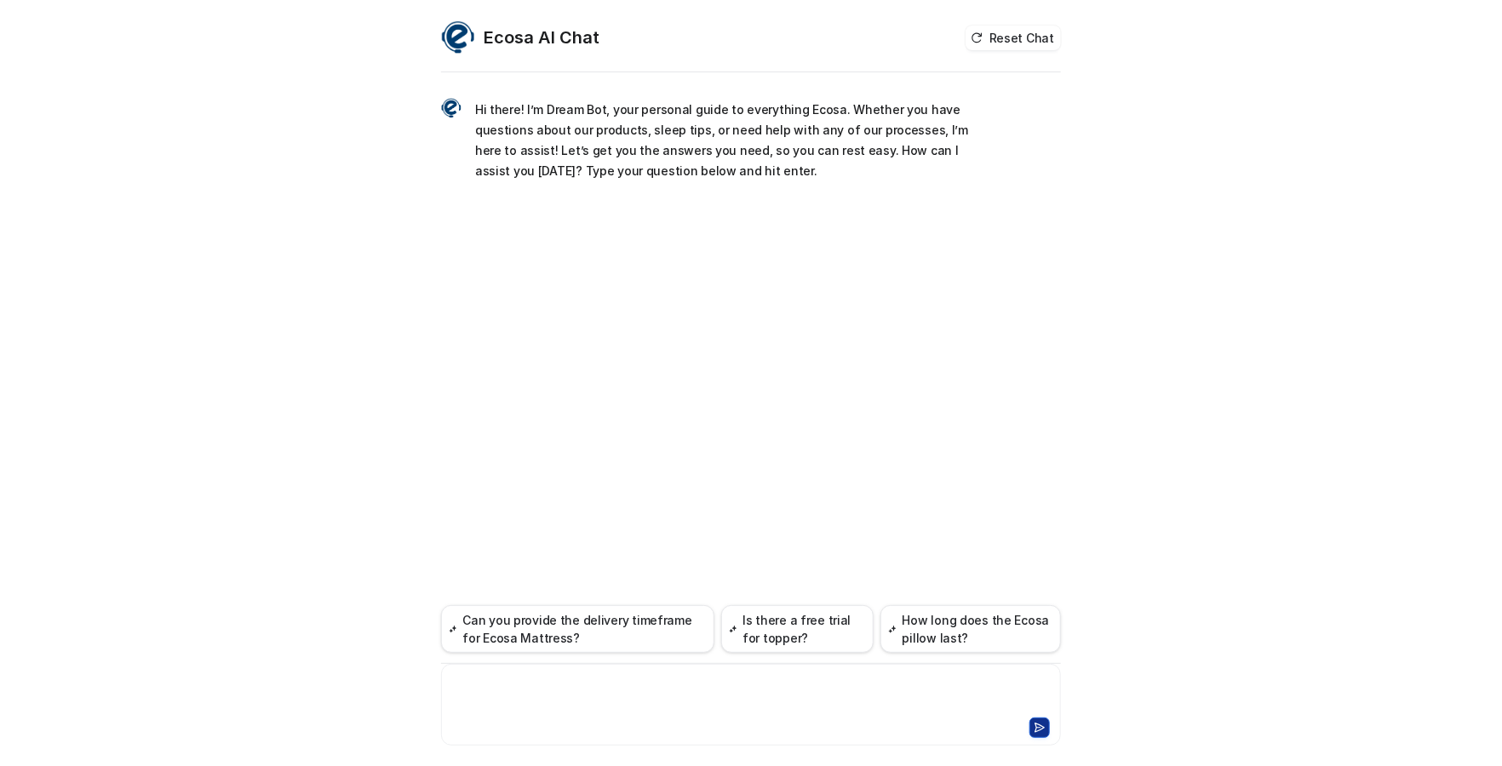
click at [726, 705] on div at bounding box center [750, 694] width 611 height 39
paste div
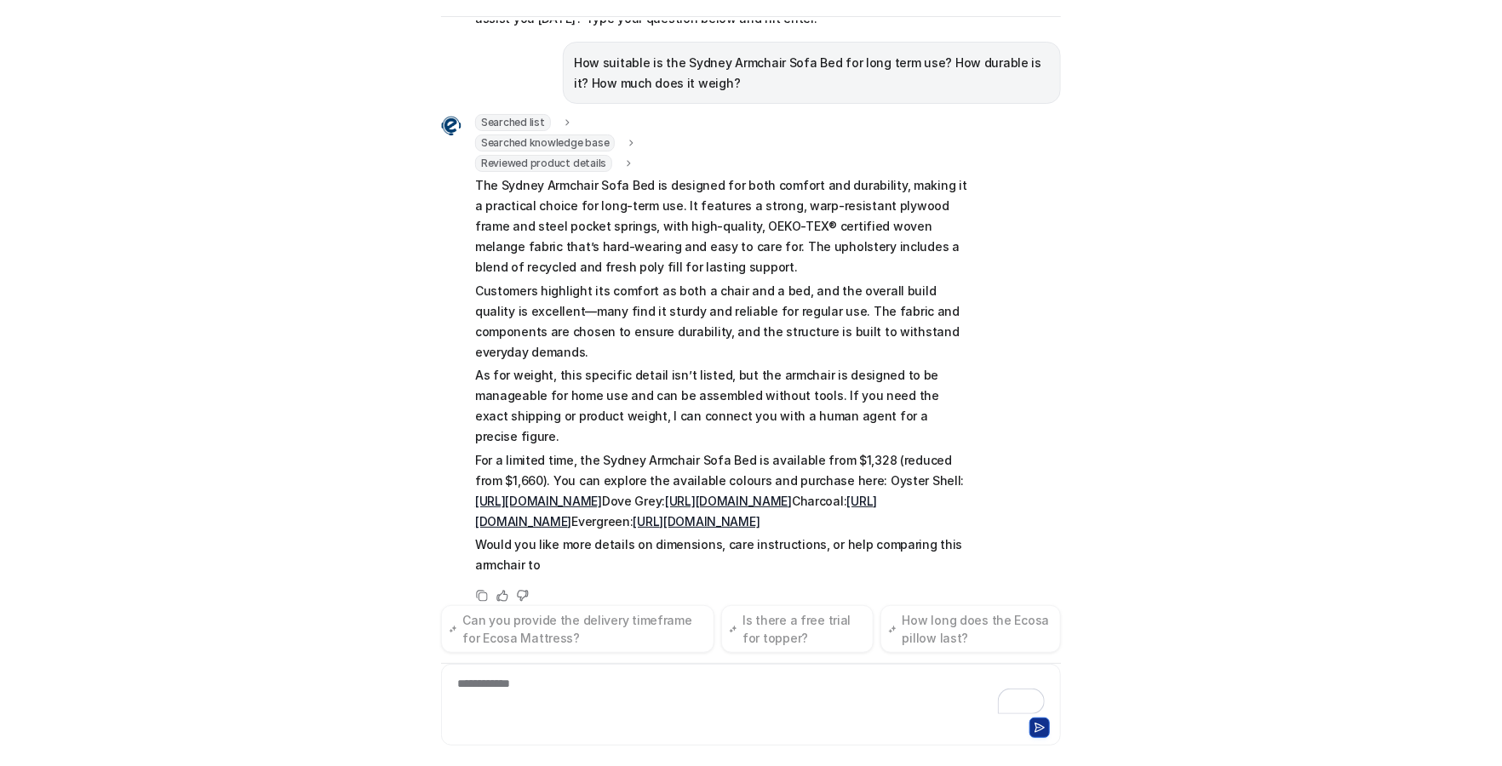
scroll to position [117, 0]
